Goal: Transaction & Acquisition: Purchase product/service

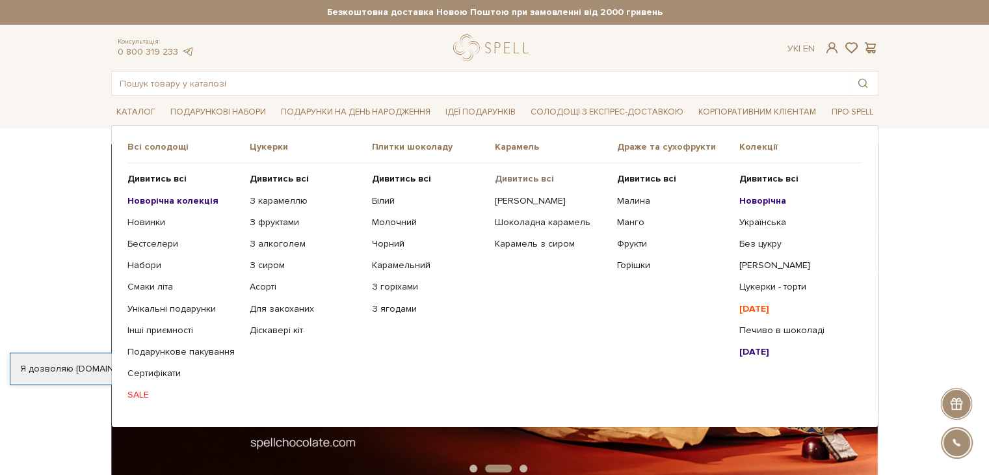
click at [528, 177] on b "Дивитись всі" at bounding box center [523, 178] width 59 height 11
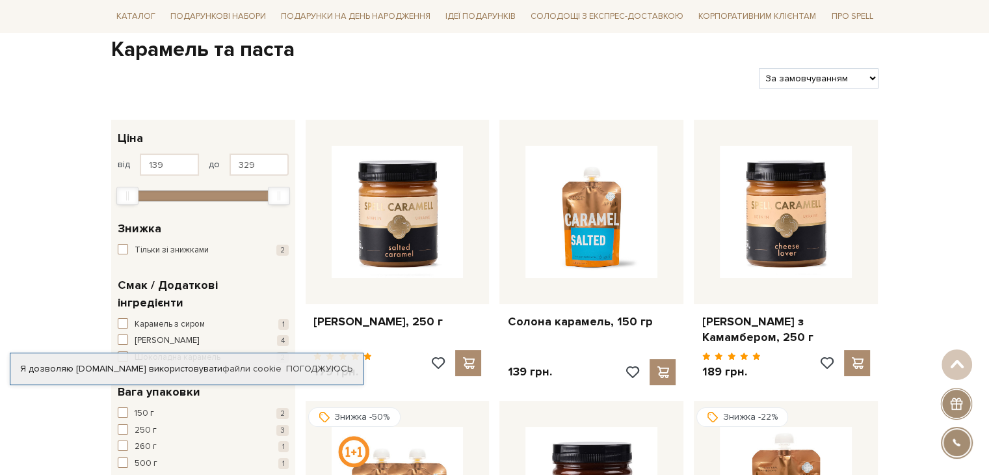
scroll to position [195, 0]
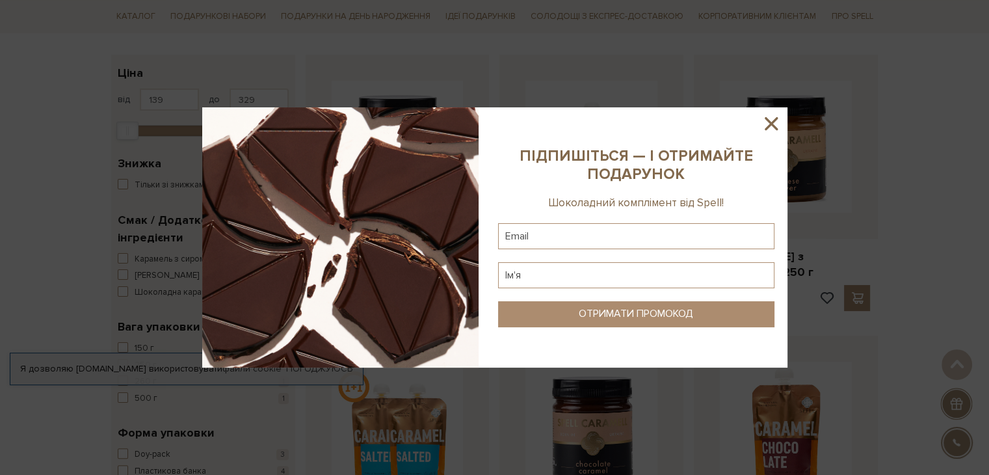
click at [765, 121] on icon at bounding box center [771, 124] width 22 height 22
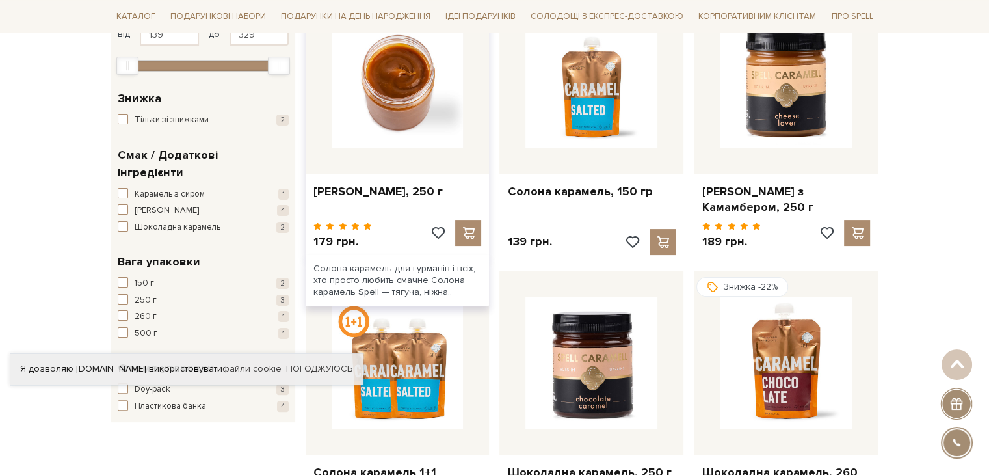
scroll to position [130, 0]
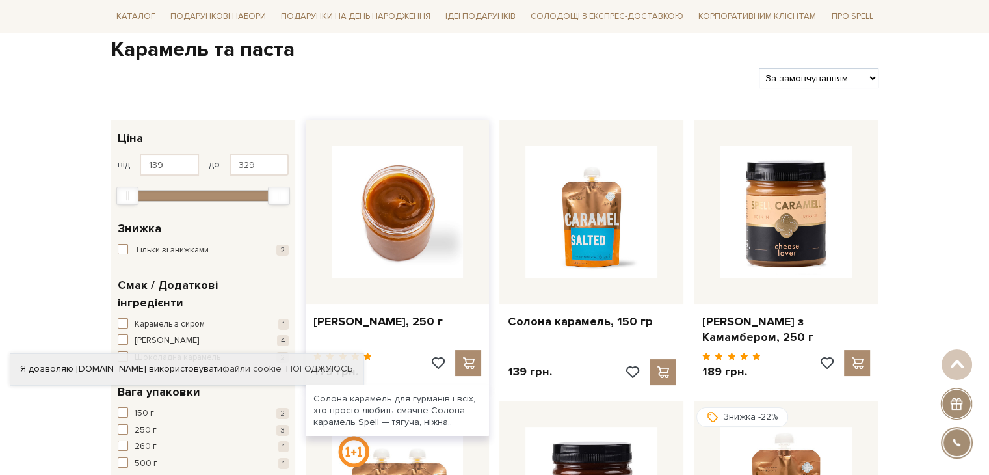
click at [410, 211] on img at bounding box center [398, 212] width 132 height 132
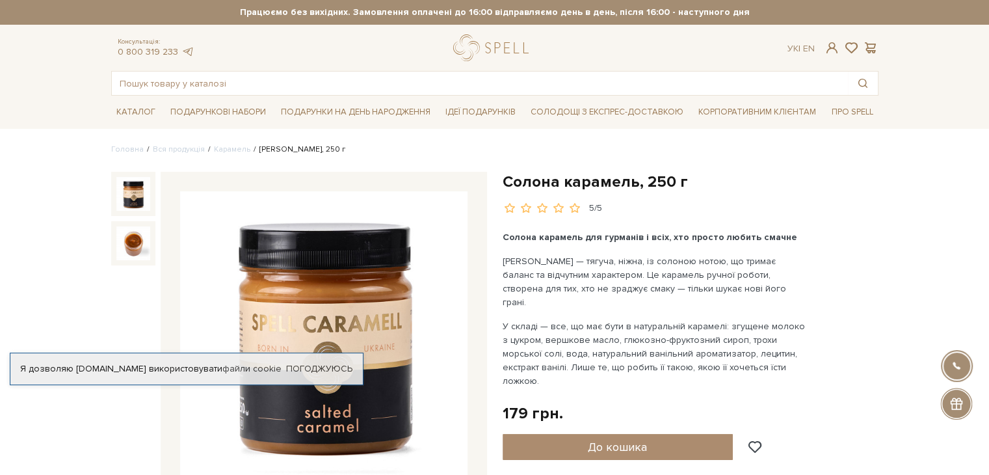
scroll to position [65, 0]
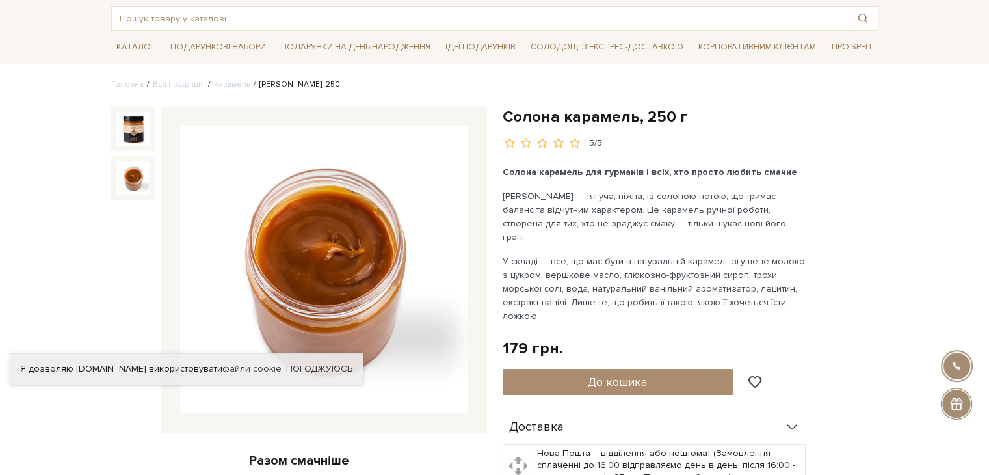
click at [143, 168] on img at bounding box center [133, 178] width 34 height 34
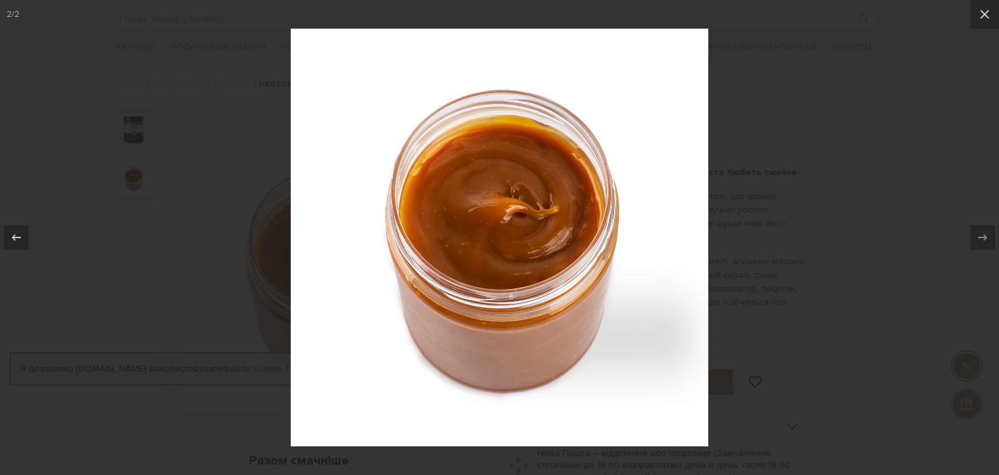
click at [724, 170] on div at bounding box center [499, 237] width 999 height 475
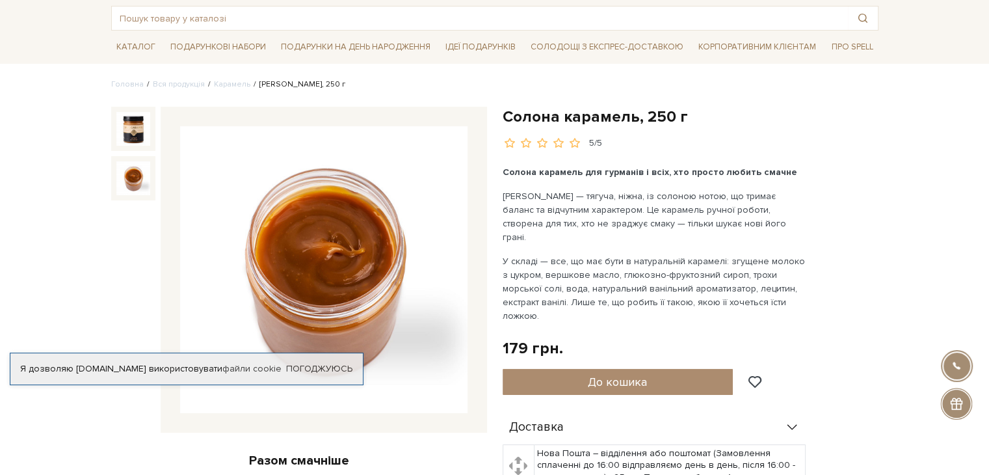
scroll to position [325, 0]
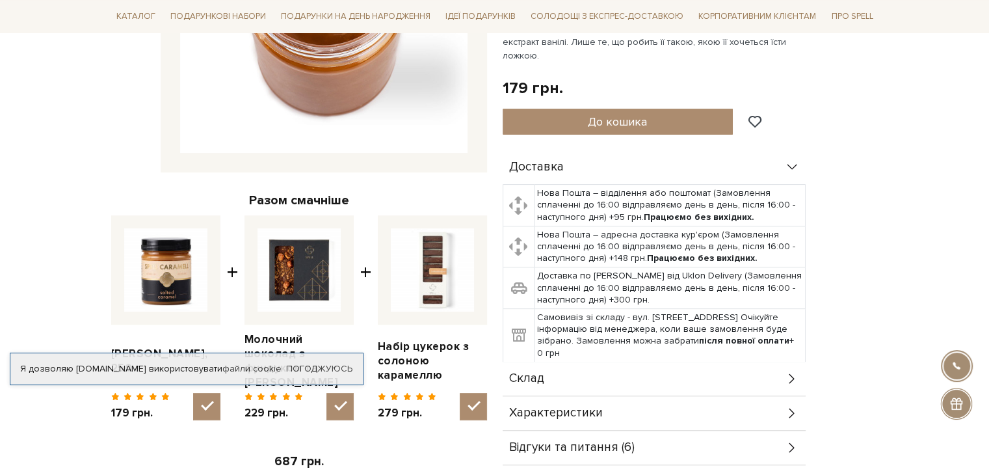
click at [951, 403] on div at bounding box center [956, 404] width 32 height 32
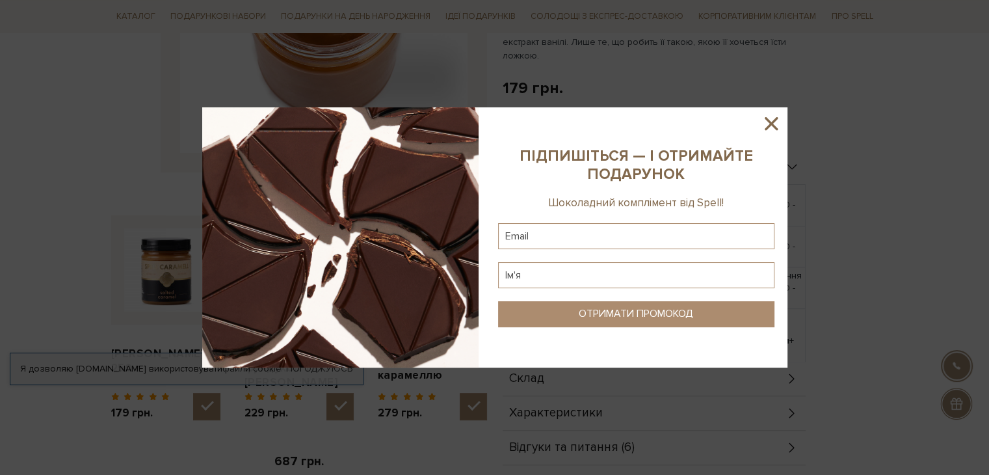
click at [769, 120] on icon at bounding box center [771, 124] width 22 height 22
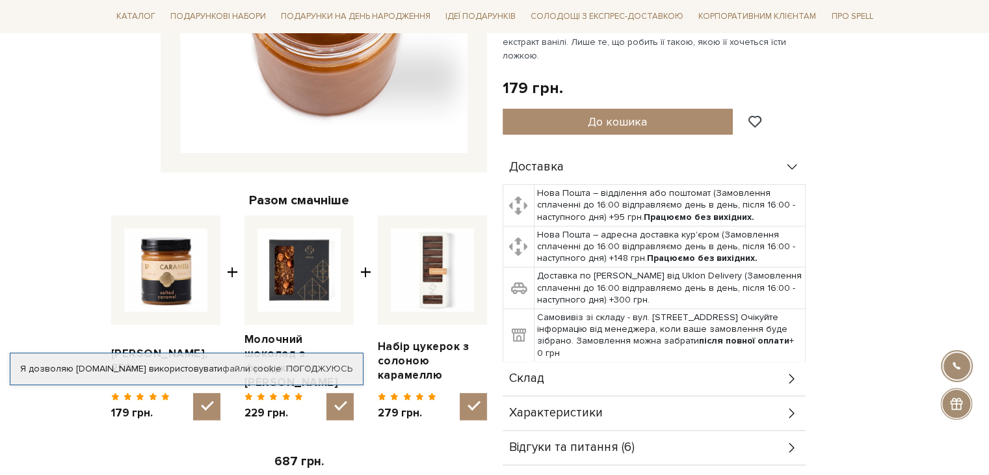
click at [951, 358] on div at bounding box center [956, 365] width 29 height 29
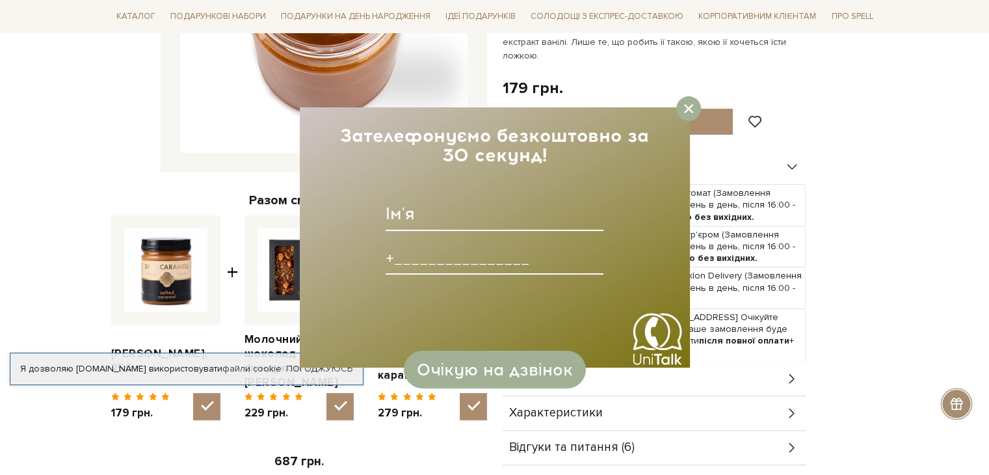
click at [466, 222] on input at bounding box center [495, 214] width 218 height 34
type input "Оксана"
click at [464, 264] on input at bounding box center [495, 258] width 218 height 34
type input "+380734344777____"
type input "chornooka@kameya.if.ua"
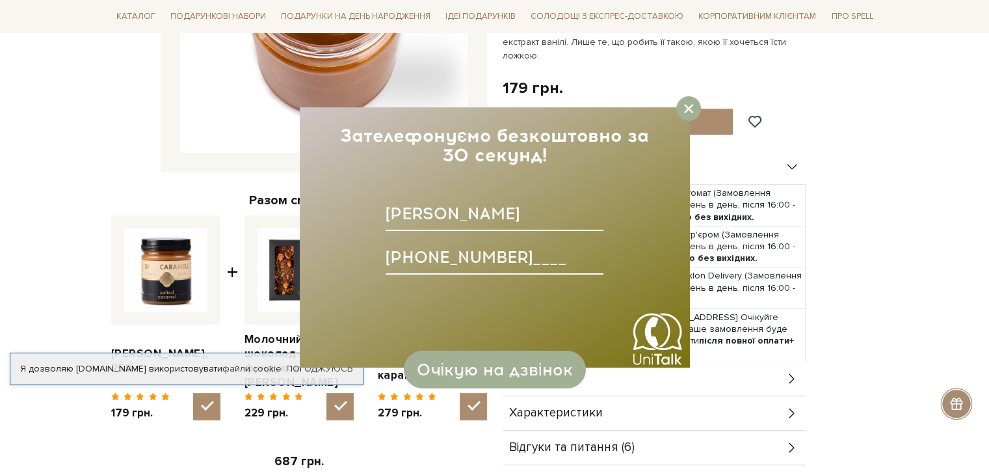
type input "+380734344777____"
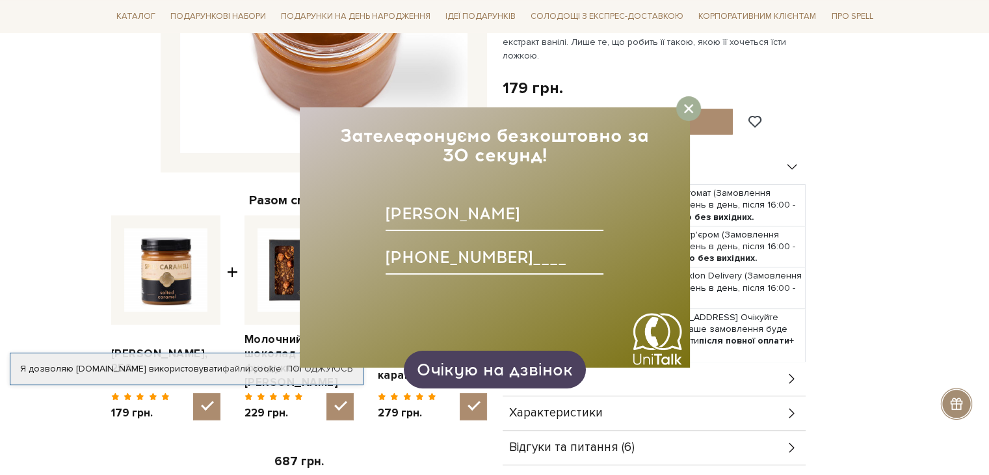
click at [528, 367] on span "Очікую на дзвінок" at bounding box center [494, 370] width 156 height 20
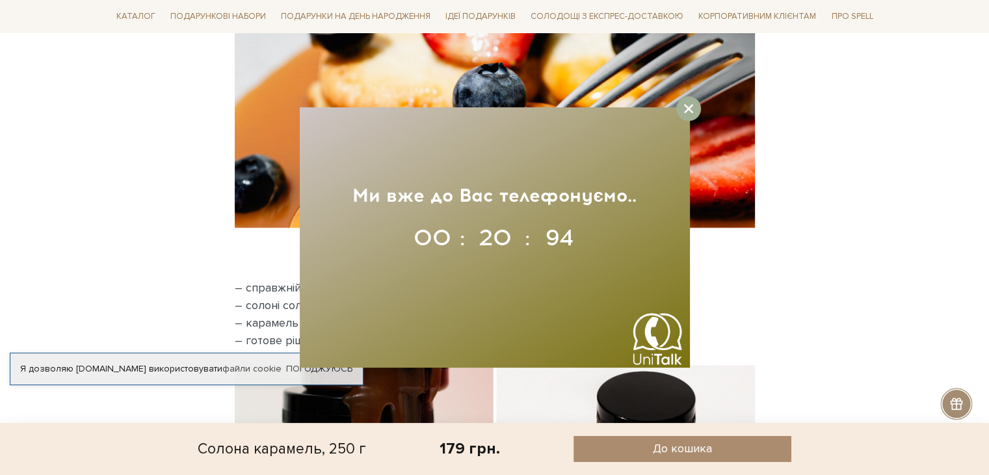
scroll to position [0, 0]
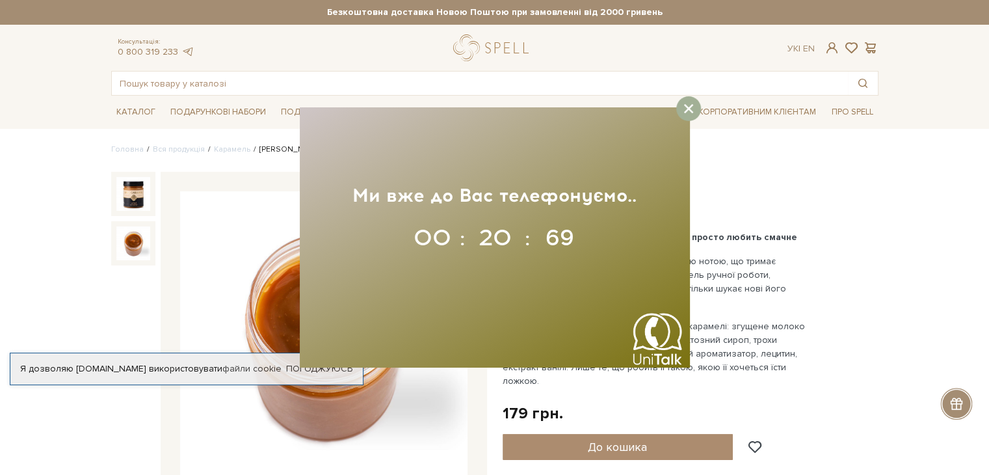
drag, startPoint x: 851, startPoint y: 314, endPoint x: 789, endPoint y: 71, distance: 251.0
click at [682, 98] on div at bounding box center [688, 108] width 25 height 25
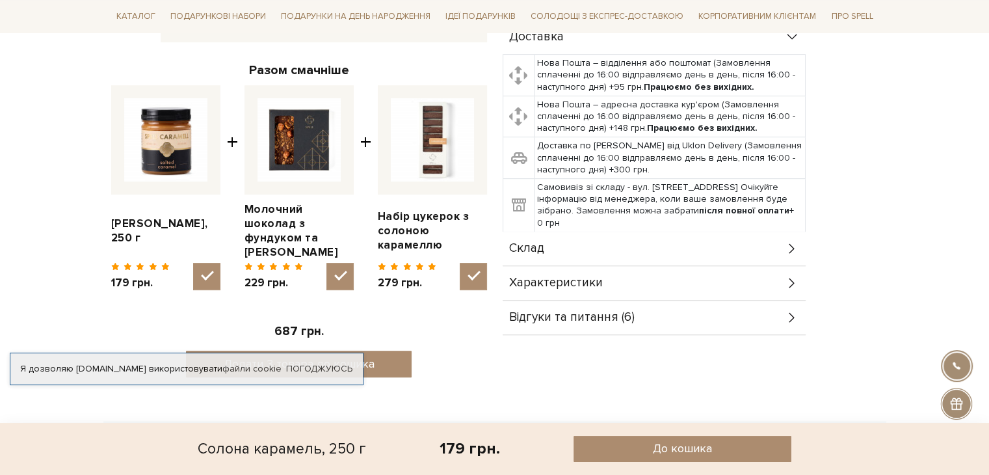
scroll to position [650, 0]
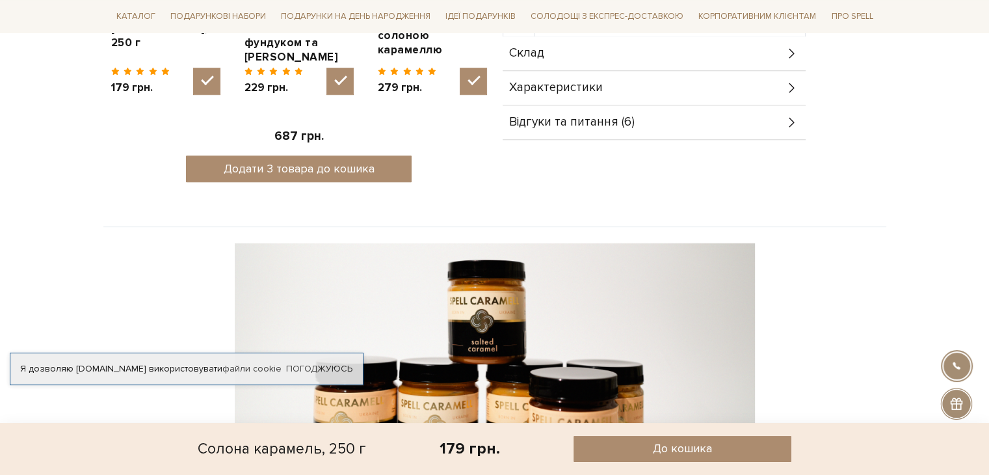
click at [622, 116] on span "Відгуки та питання (6)" at bounding box center [572, 122] width 126 height 12
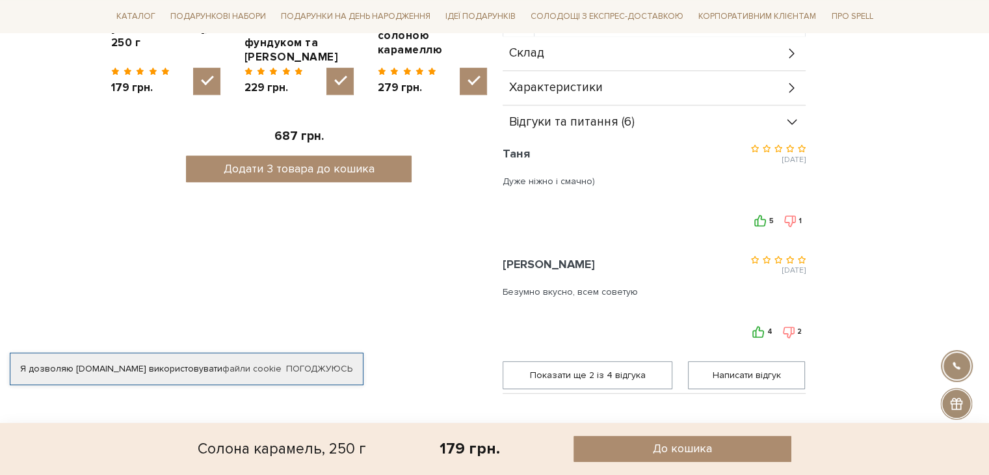
scroll to position [780, 0]
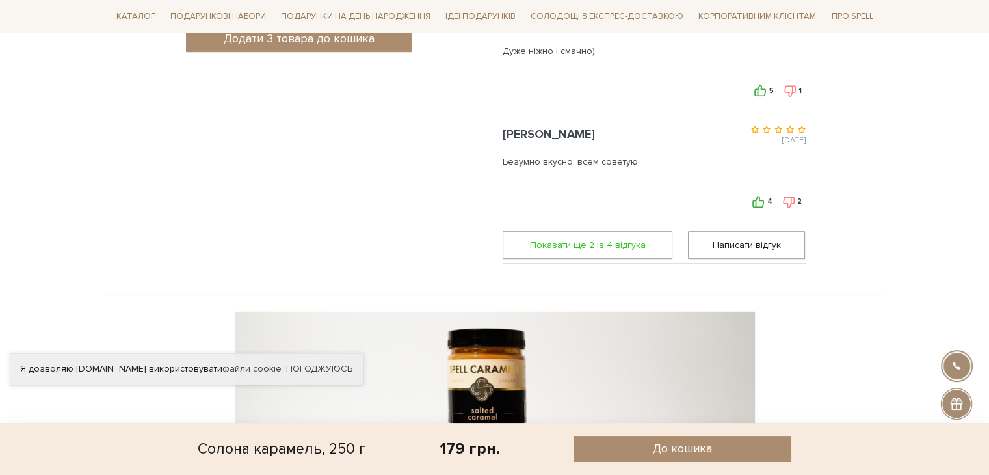
click at [608, 232] on span "Показати ще 2 iз 4 вiдгука" at bounding box center [587, 245] width 153 height 27
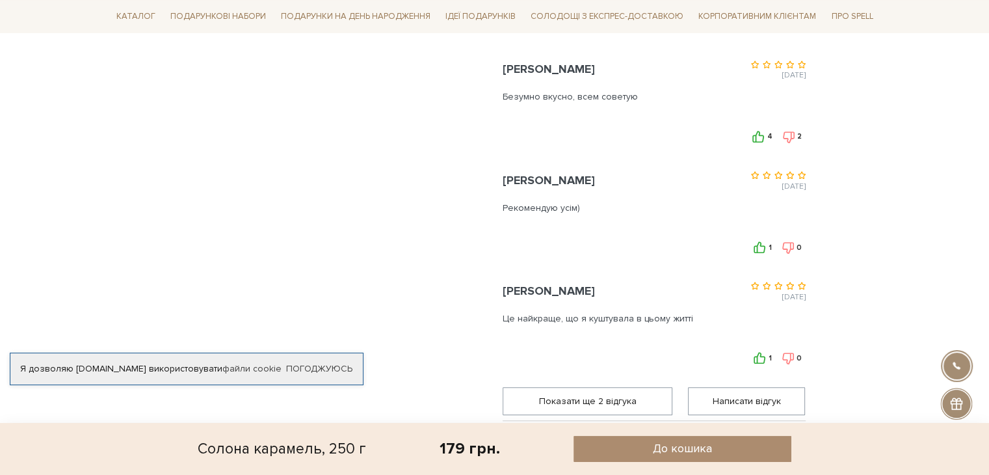
scroll to position [910, 0]
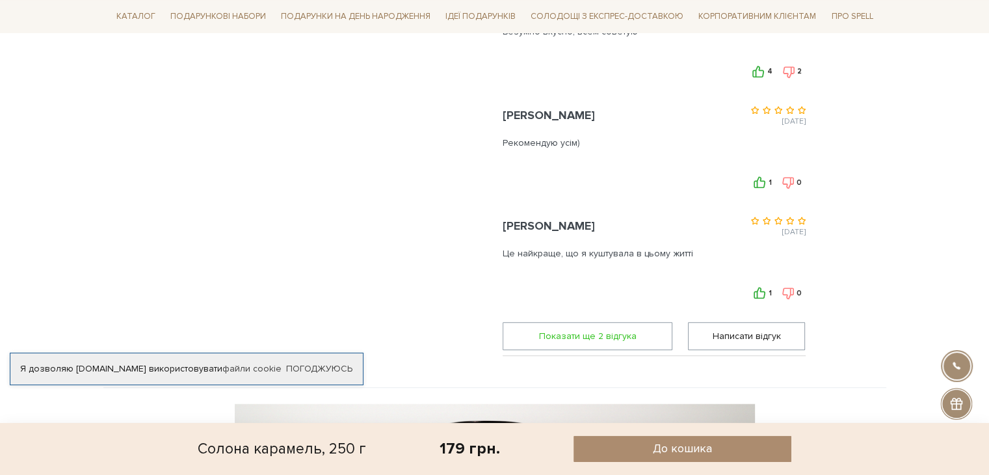
click at [621, 323] on span "Показати ще 2 вiдгука" at bounding box center [587, 336] width 153 height 27
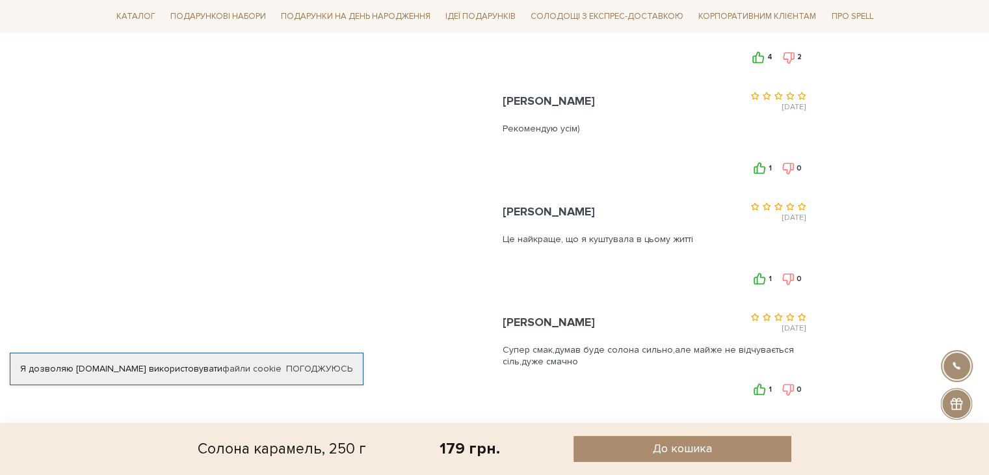
scroll to position [0, 0]
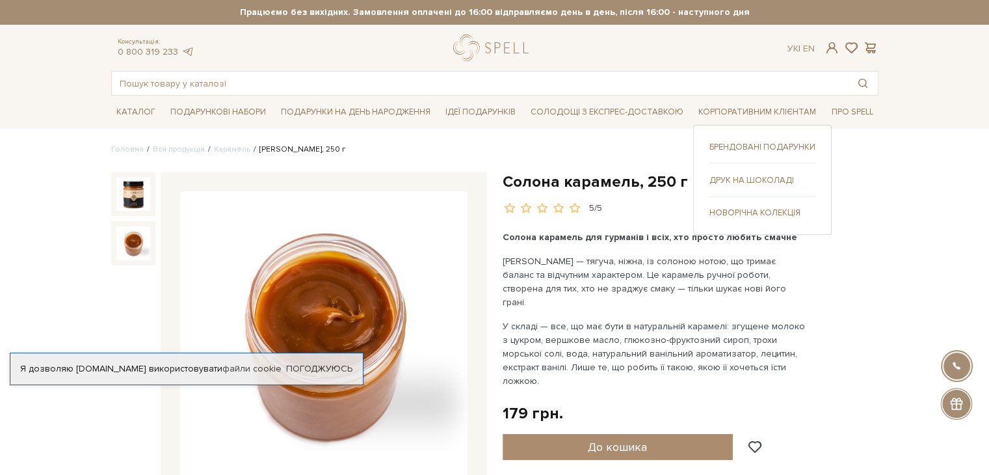
drag, startPoint x: 870, startPoint y: 237, endPoint x: 771, endPoint y: 5, distance: 252.6
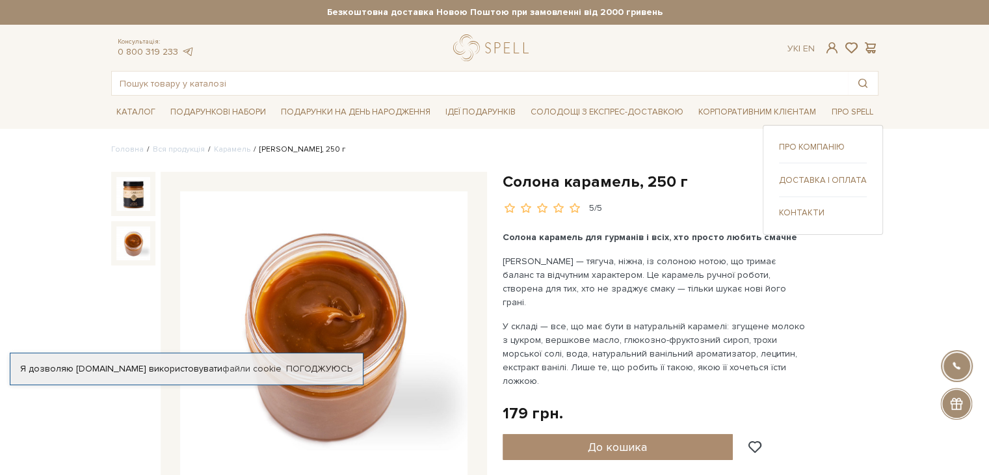
scroll to position [130, 0]
